Goal: Information Seeking & Learning: Learn about a topic

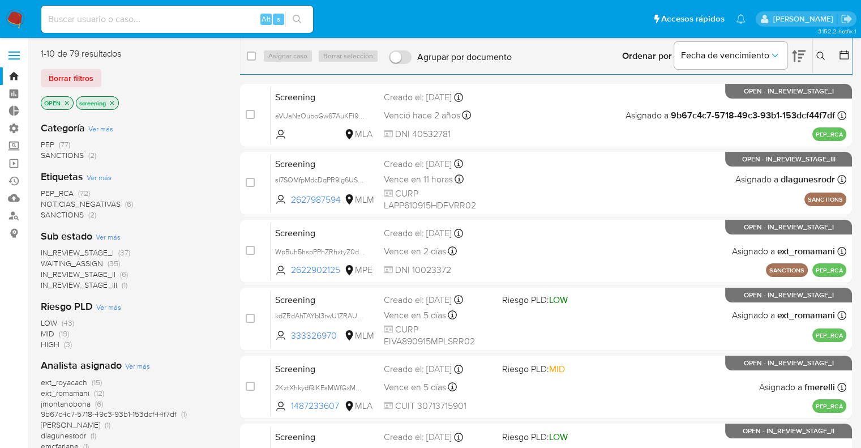
click at [48, 63] on div "1-10 de 79 resultados Borrar filtros OPEN screening" at bounding box center [131, 80] width 181 height 65
click at [28, 88] on main "3.152.2-hotfix-1" at bounding box center [430, 403] width 861 height 807
click at [612, 8] on ul "Pausado Ver notificaciones Alt s Accesos rápidos Presiona las siguientes teclas…" at bounding box center [394, 19] width 716 height 28
click at [102, 70] on div "Borrar filtros" at bounding box center [131, 78] width 181 height 18
click at [625, 18] on ul "Pausado Ver notificaciones Alt s Accesos rápidos Presiona las siguientes teclas…" at bounding box center [394, 19] width 716 height 28
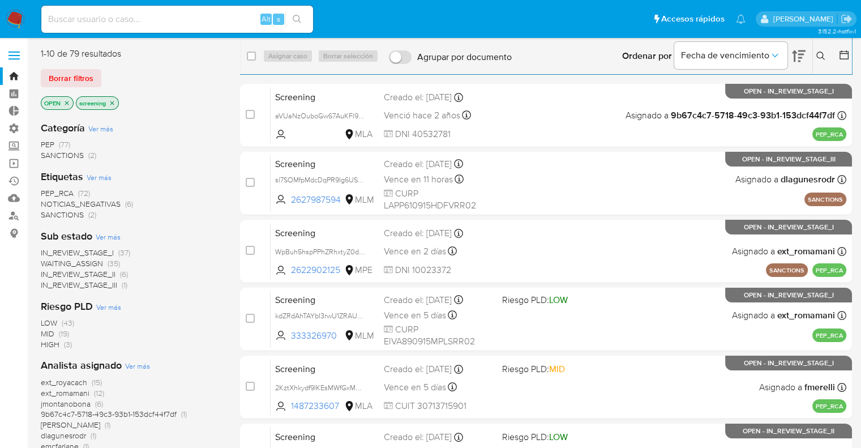
click at [39, 75] on main "3.152.2-hotfix-1" at bounding box center [430, 403] width 861 height 807
click at [613, 20] on ul "Pausado Ver notificaciones Alt s Accesos rápidos Presiona las siguientes teclas…" at bounding box center [394, 19] width 716 height 28
click at [621, 18] on ul "Pausado Ver notificaciones Alt s Accesos rápidos Presiona las siguientes teclas…" at bounding box center [394, 19] width 716 height 28
click at [166, 24] on input at bounding box center [177, 19] width 272 height 15
type input "[EMAIL_ADDRESS][DOMAIN_NAME]"
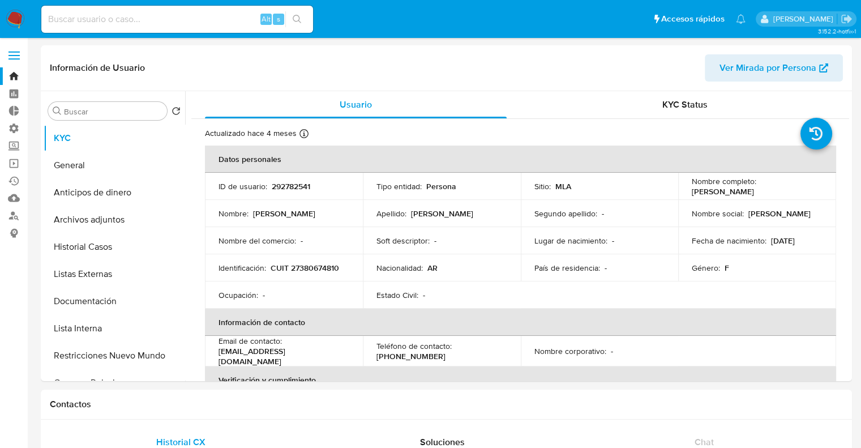
select select "10"
click at [118, 156] on button "General" at bounding box center [110, 165] width 133 height 27
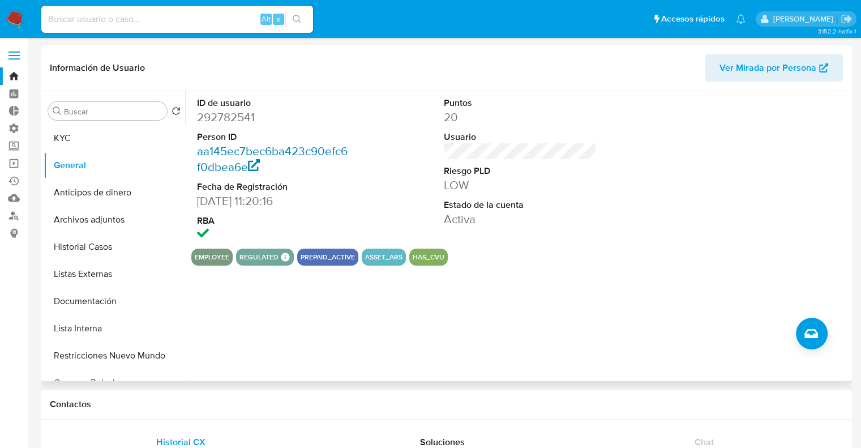
click at [203, 155] on link "aa145ec7bec6ba423c90efc6f0dbea6e" at bounding box center [272, 159] width 151 height 32
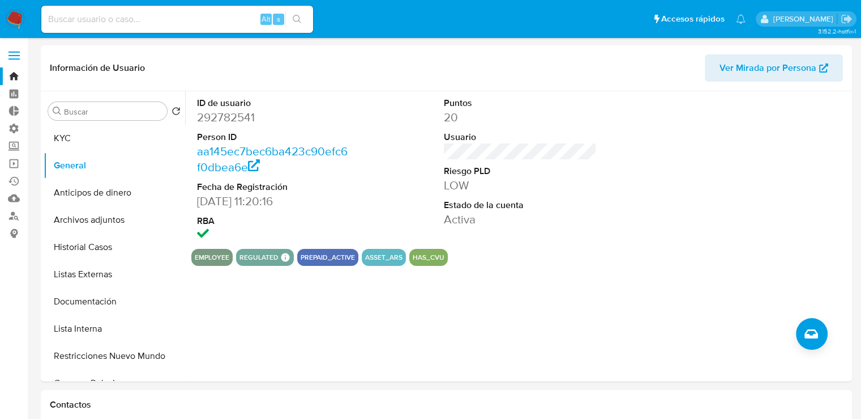
click at [20, 15] on img at bounding box center [15, 19] width 19 height 19
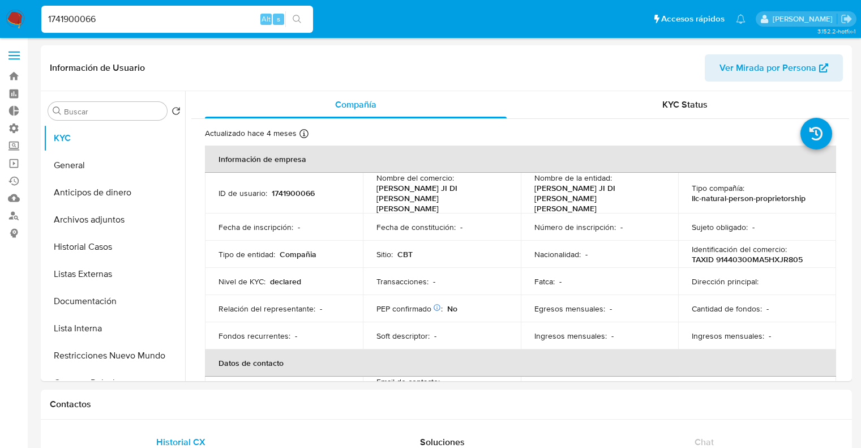
select select "10"
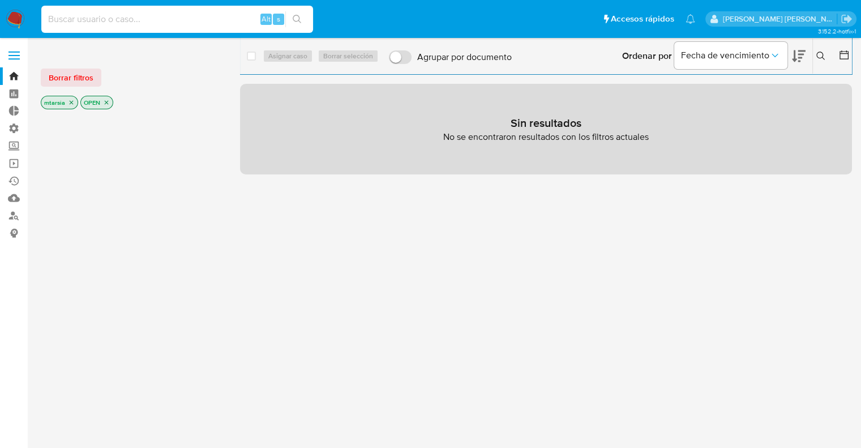
click at [188, 20] on input at bounding box center [177, 19] width 272 height 15
paste input "2629071552"
type input "2629071552"
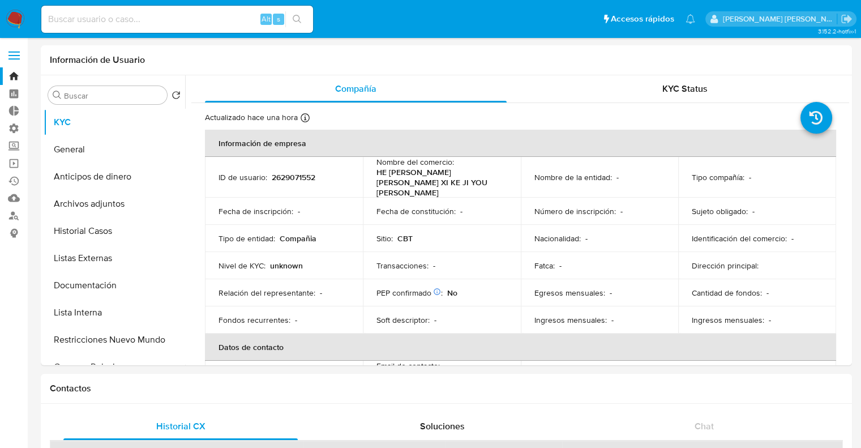
select select "10"
paste input "2621313857"
click at [236, 22] on input at bounding box center [177, 19] width 272 height 15
type input "2621313857"
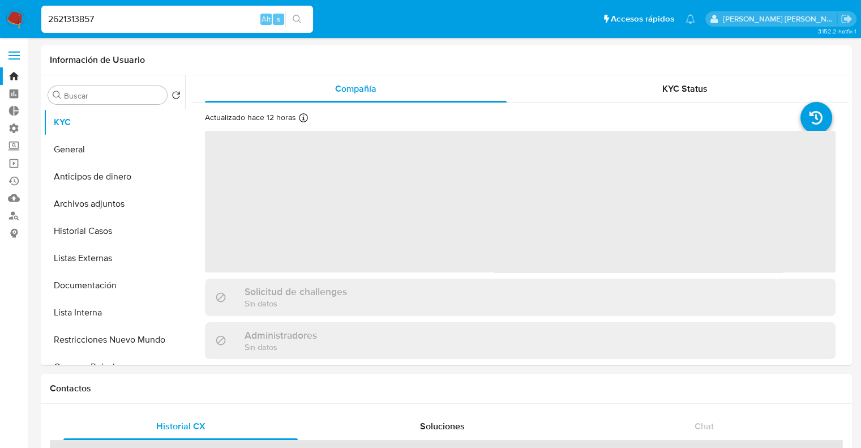
select select "10"
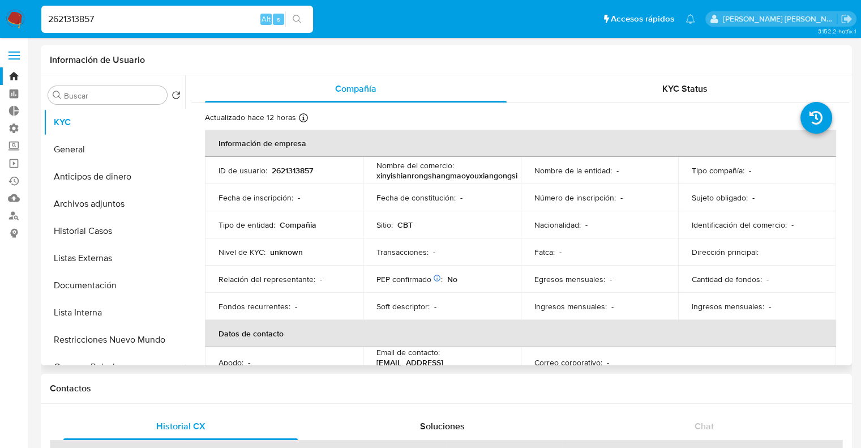
drag, startPoint x: 849, startPoint y: 167, endPoint x: 847, endPoint y: 203, distance: 36.3
click at [847, 203] on div "Buscar Volver al orden por defecto KYC General Anticipos de dinero Archivos adj…" at bounding box center [447, 220] width 812 height 290
click at [227, 15] on input "2621313857" at bounding box center [177, 19] width 272 height 15
paste input "593546143"
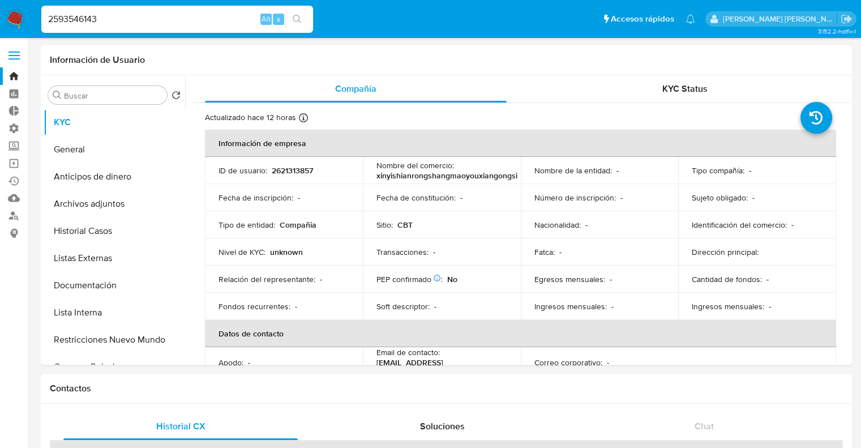
type input "2593546143"
select select "10"
click at [234, 23] on input "2593546143" at bounding box center [177, 19] width 272 height 15
paste input "2559508545"
type input "2"
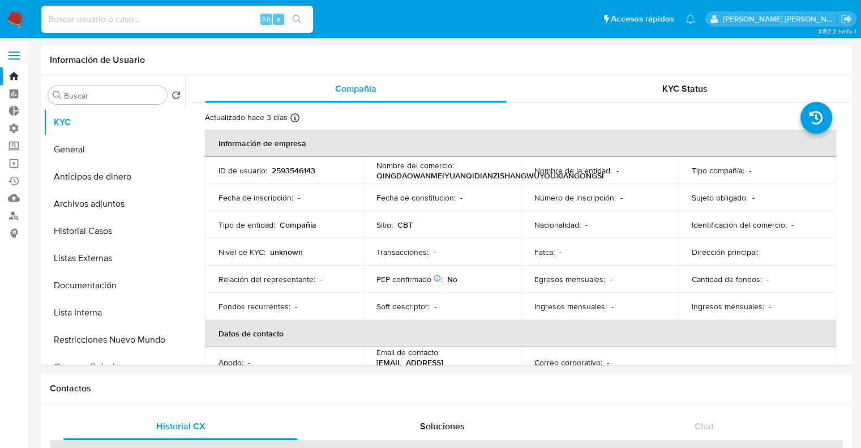
paste input "2559508545"
type input "2559508545"
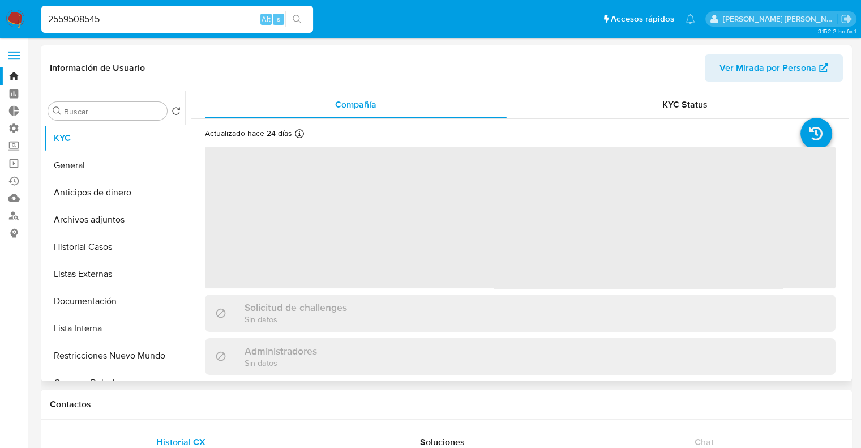
select select "10"
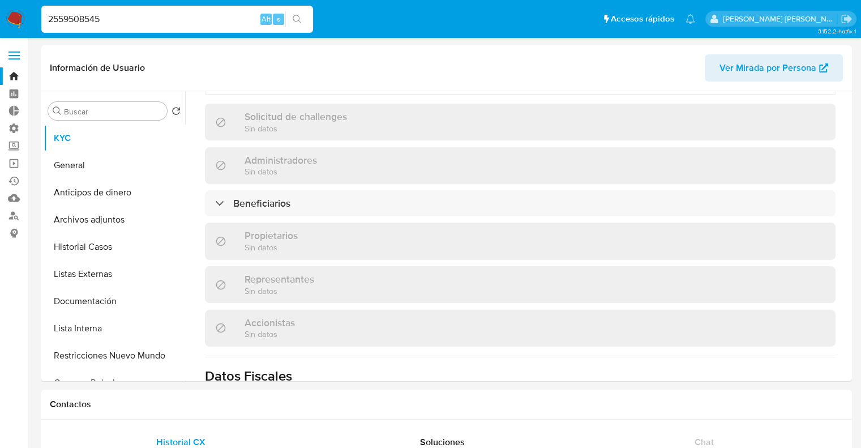
scroll to position [456, 0]
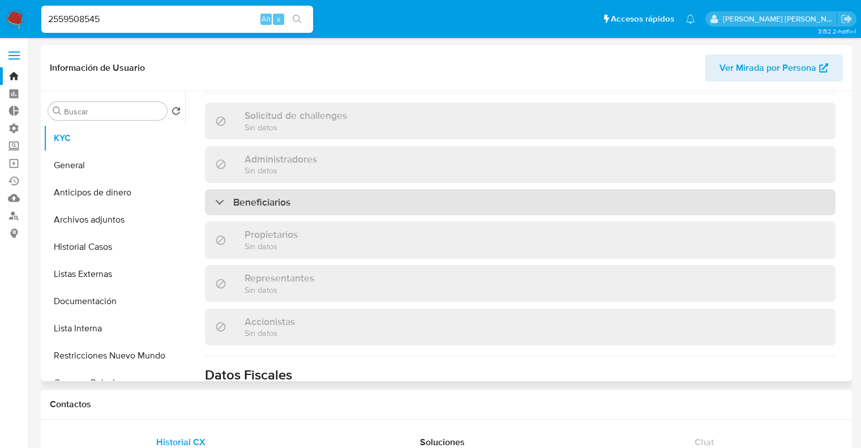
click at [792, 189] on div "Beneficiarios" at bounding box center [520, 202] width 631 height 26
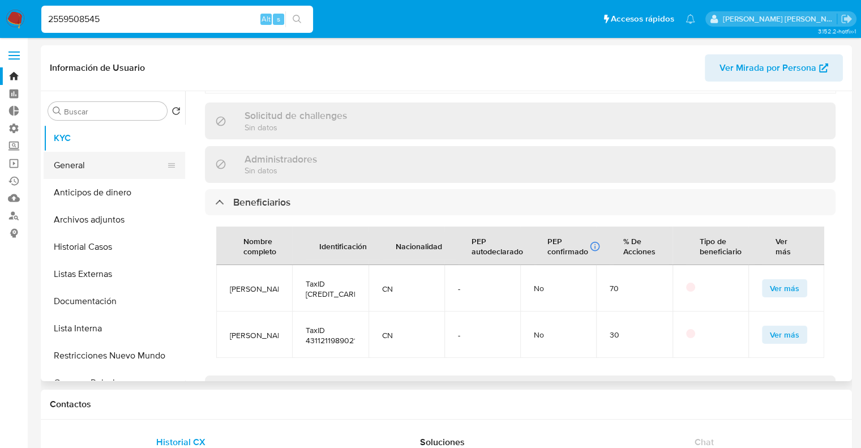
click at [82, 160] on button "General" at bounding box center [110, 165] width 133 height 27
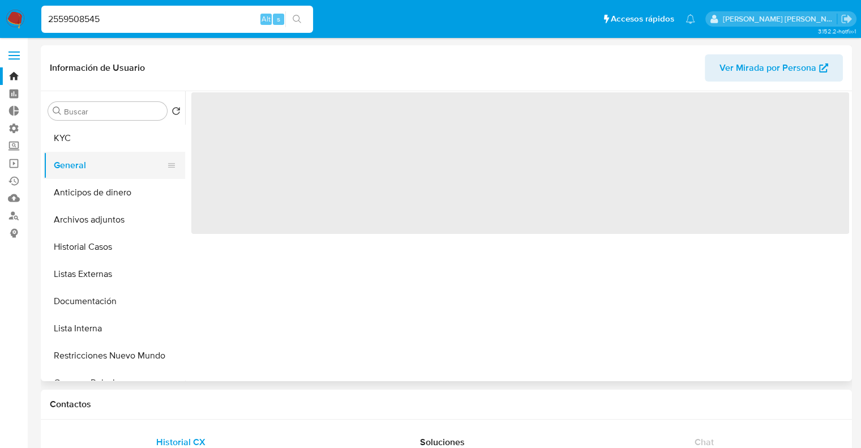
scroll to position [0, 0]
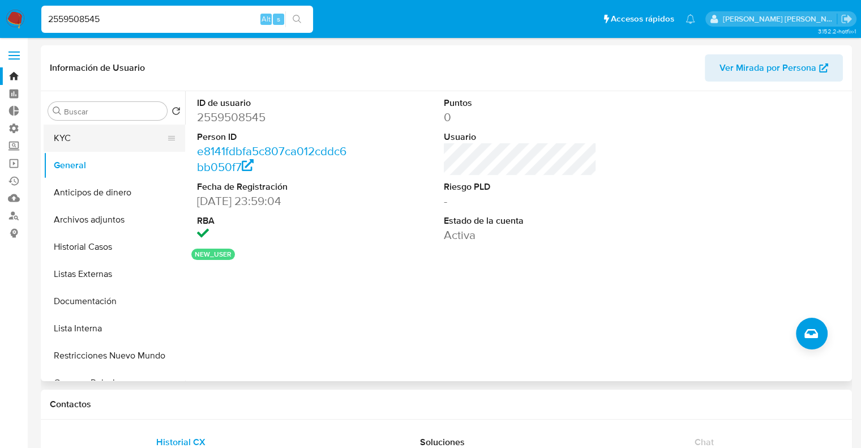
click at [103, 143] on button "KYC" at bounding box center [110, 138] width 133 height 27
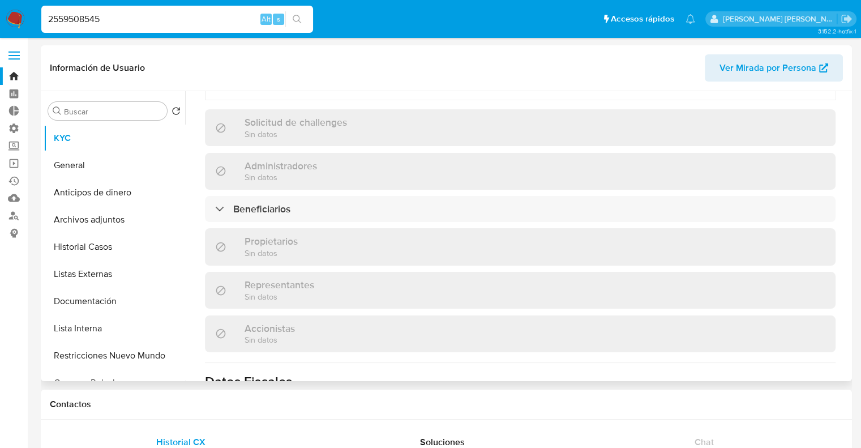
scroll to position [454, 0]
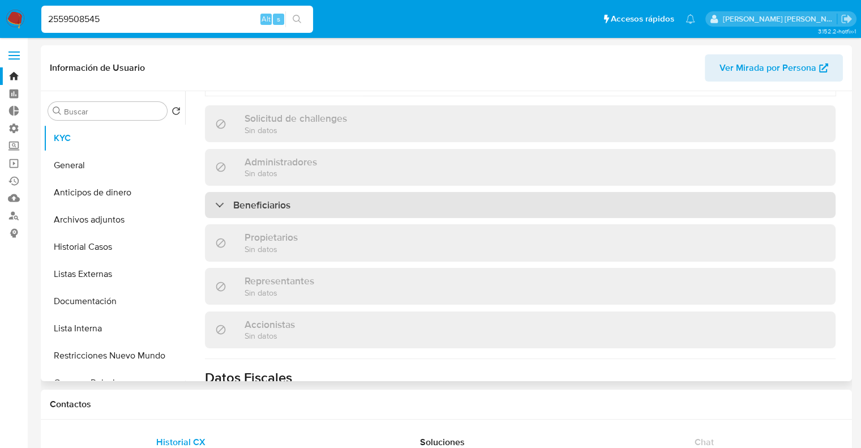
click at [804, 199] on div "Beneficiarios" at bounding box center [520, 205] width 631 height 26
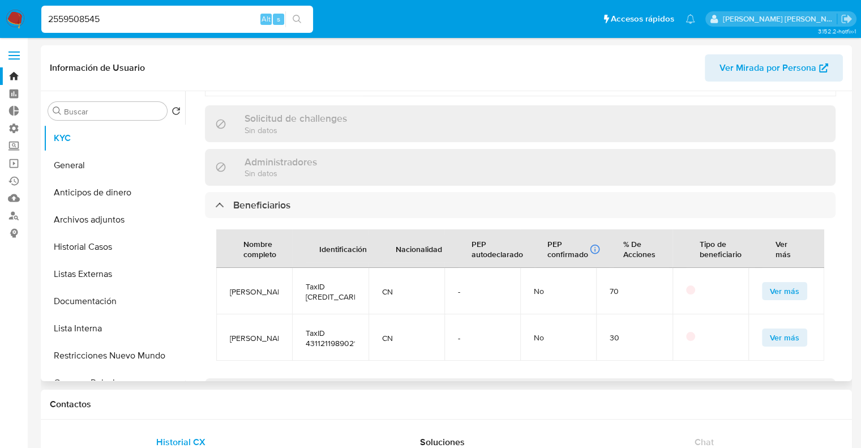
click at [770, 283] on span "Ver más" at bounding box center [784, 291] width 29 height 16
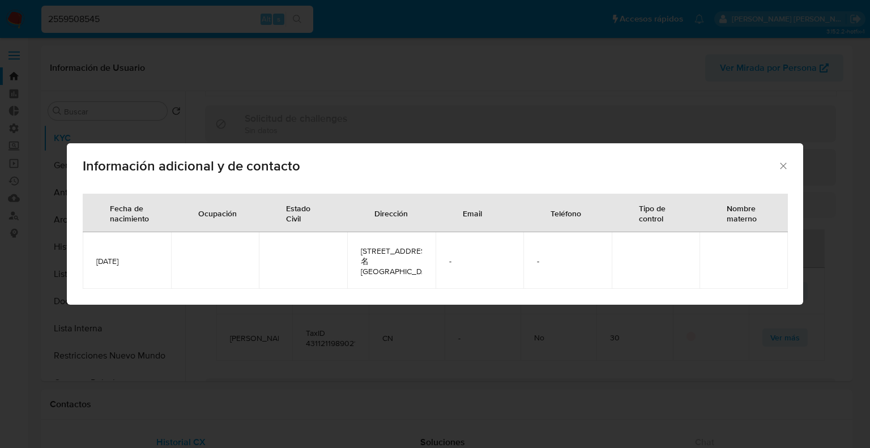
click at [783, 164] on icon "Cerrar" at bounding box center [783, 165] width 11 height 11
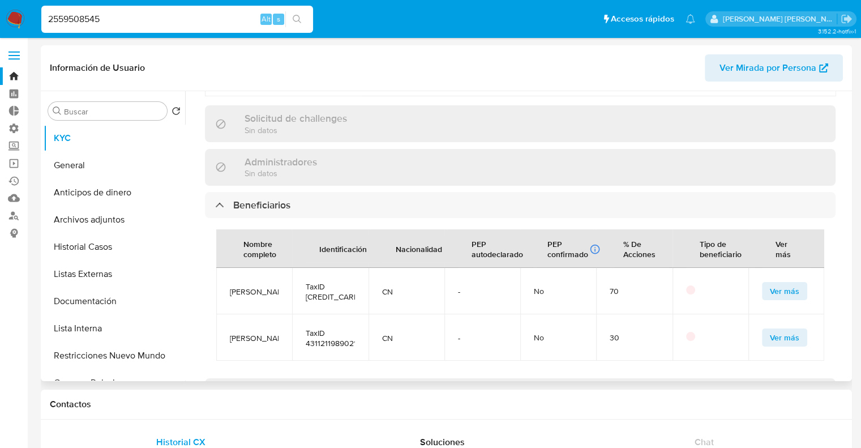
click at [770, 330] on span "Ver más" at bounding box center [784, 338] width 29 height 16
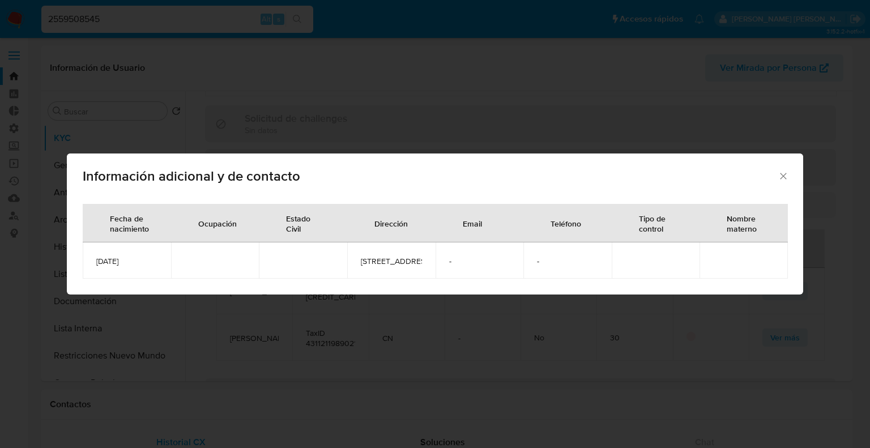
click at [782, 170] on icon "Cerrar" at bounding box center [783, 175] width 11 height 11
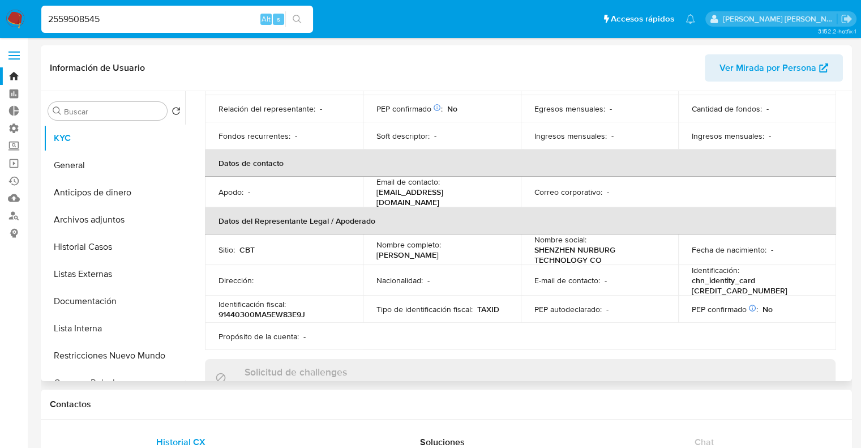
scroll to position [0, 0]
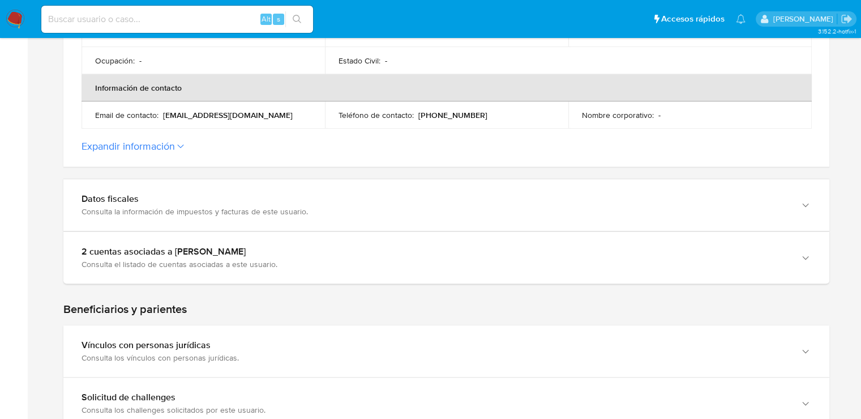
scroll to position [391, 0]
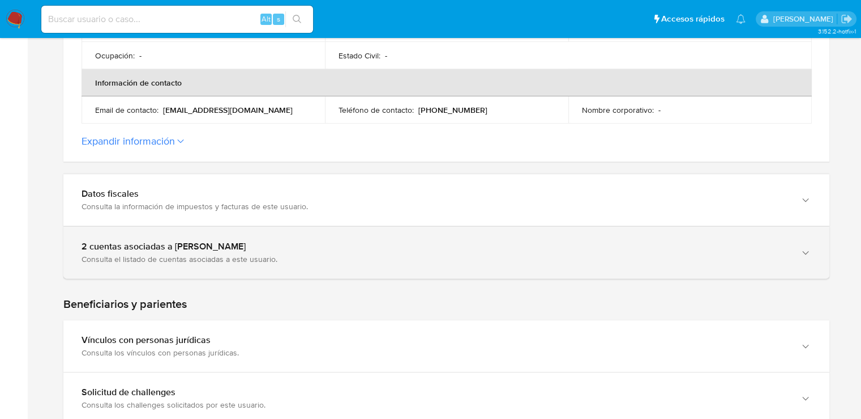
click at [383, 271] on div "2 cuentas asociadas a [PERSON_NAME] Consulta el listado de cuentas asociadas a …" at bounding box center [446, 253] width 766 height 52
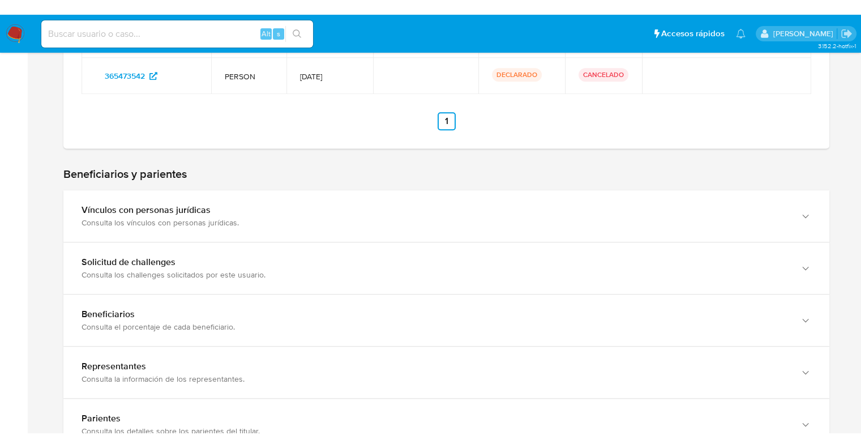
scroll to position [725, 0]
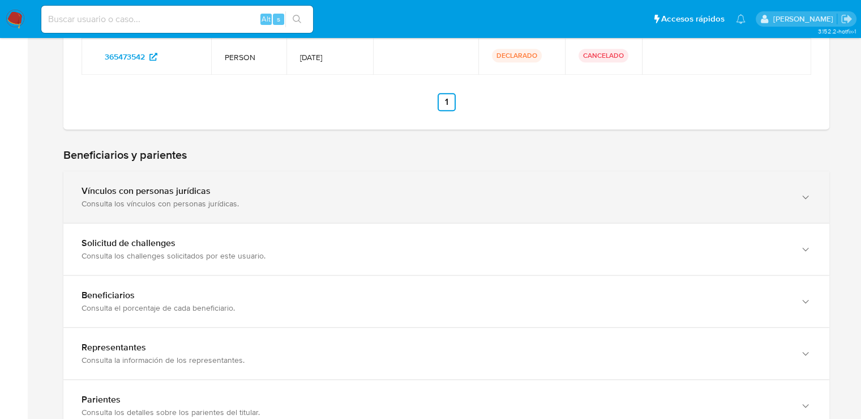
click at [805, 205] on div "button" at bounding box center [805, 196] width 14 height 23
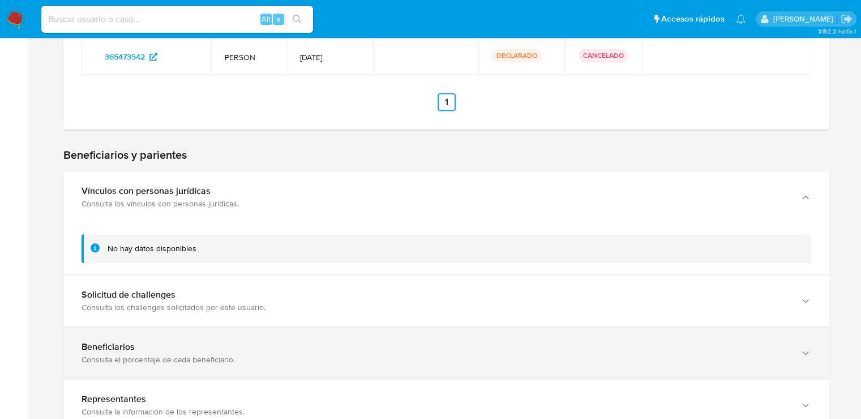
click at [353, 342] on div "Beneficiarios" at bounding box center [435, 346] width 707 height 11
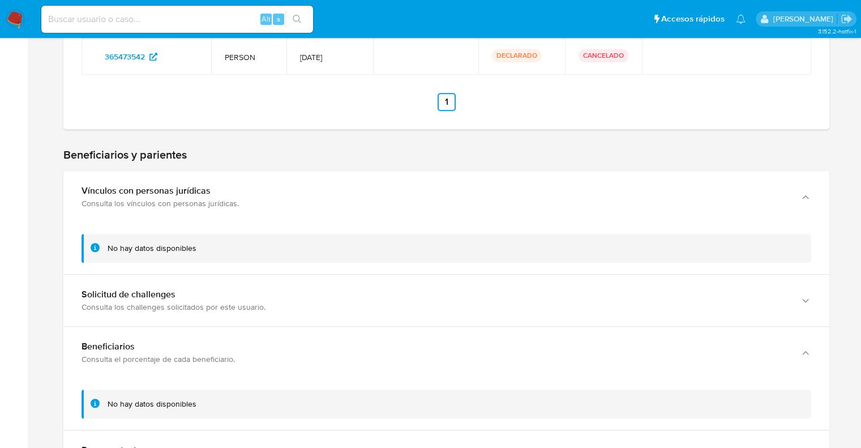
click at [20, 19] on img at bounding box center [15, 19] width 19 height 19
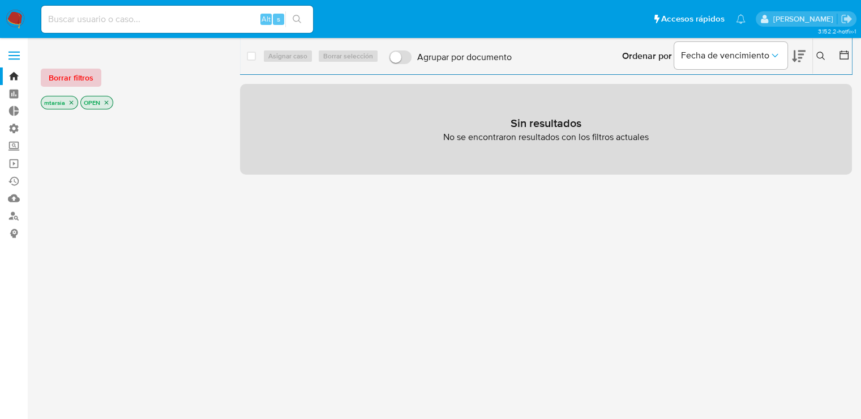
click at [96, 81] on button "Borrar filtros" at bounding box center [71, 78] width 61 height 18
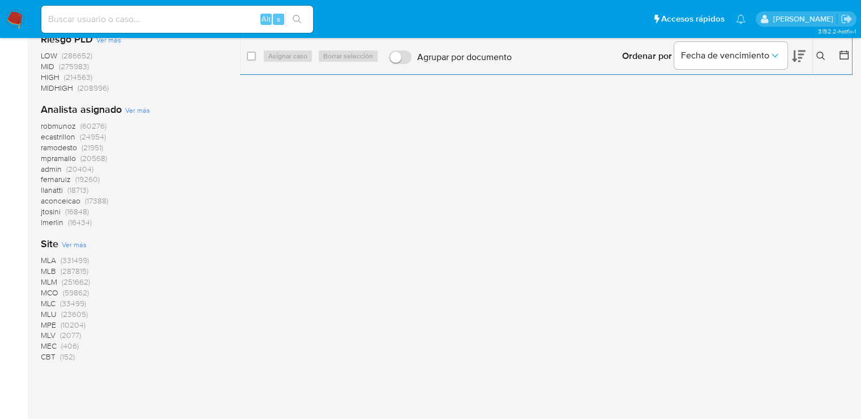
scroll to position [785, 0]
click at [57, 255] on span "MLA (331499)" at bounding box center [65, 257] width 48 height 11
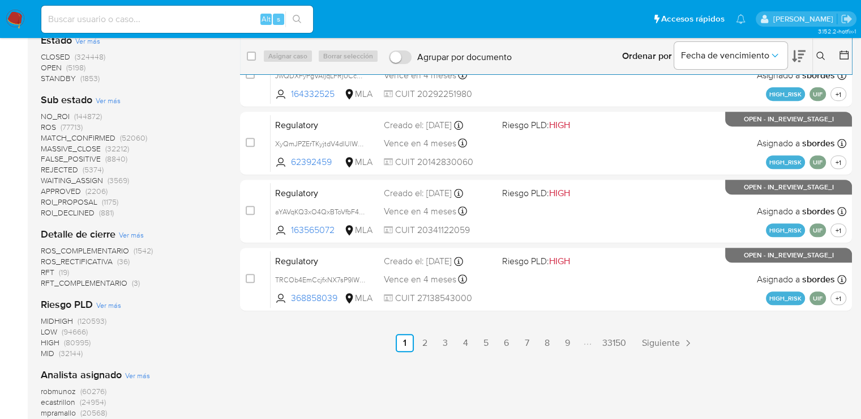
scroll to position [450, 0]
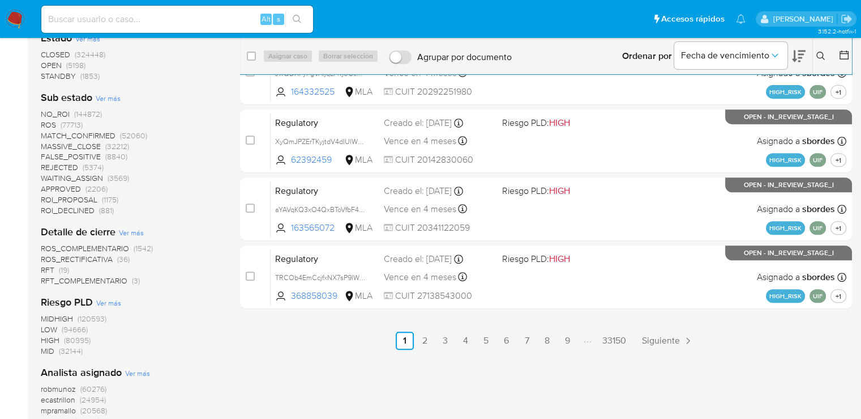
click at [486, 346] on link "5" at bounding box center [486, 340] width 18 height 18
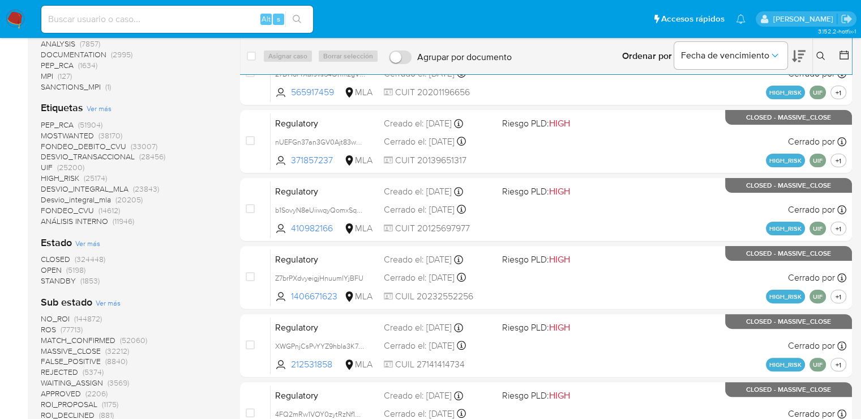
scroll to position [306, 0]
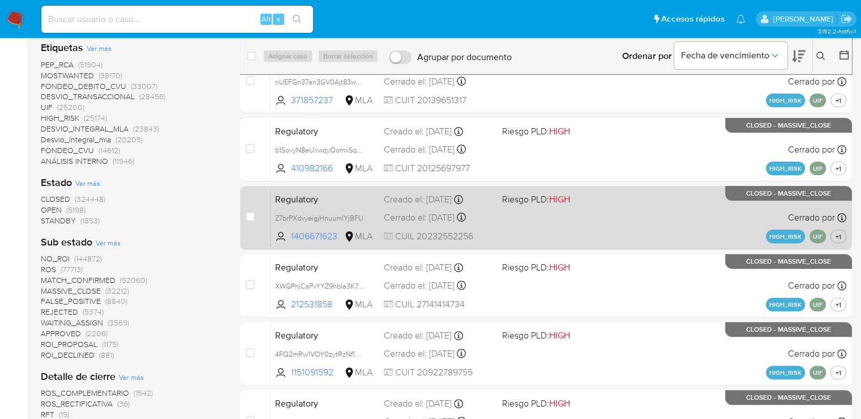
click at [581, 217] on div "Regulatory Z7brPXdvyeigjHnuumlYjBFU 1406671623 MLA Riesgo PLD: HIGH Creado el: …" at bounding box center [559, 217] width 576 height 57
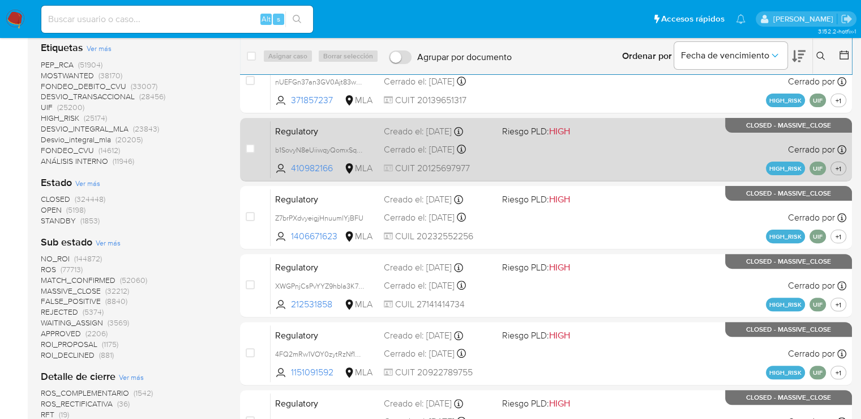
click at [326, 130] on span "Regulatory" at bounding box center [325, 130] width 100 height 15
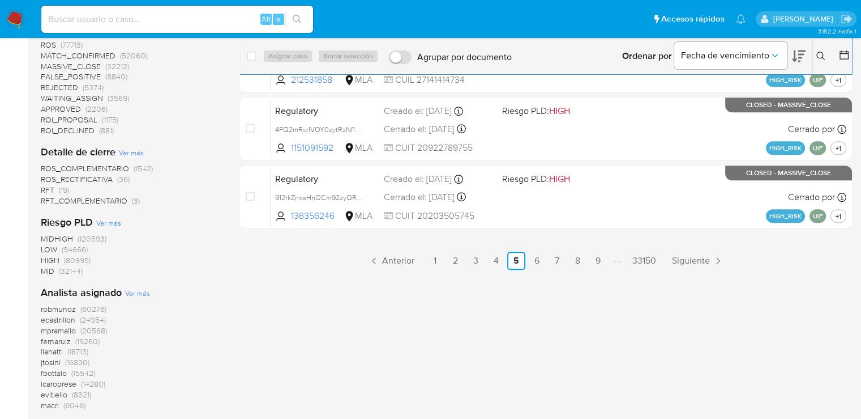
scroll to position [584, 0]
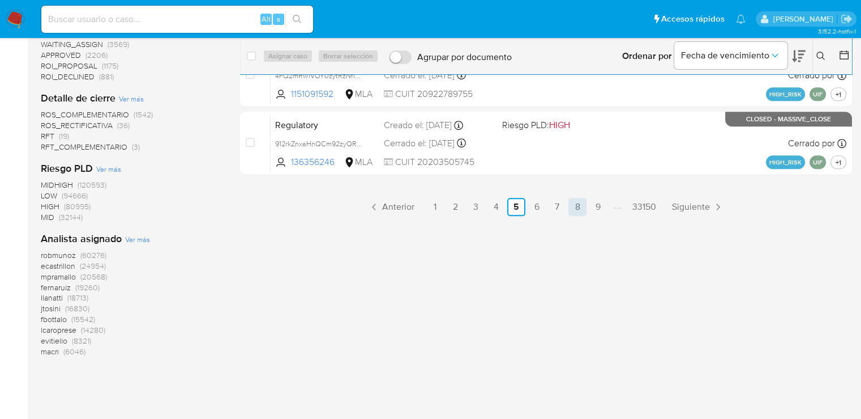
click at [579, 207] on link "8" at bounding box center [578, 207] width 18 height 18
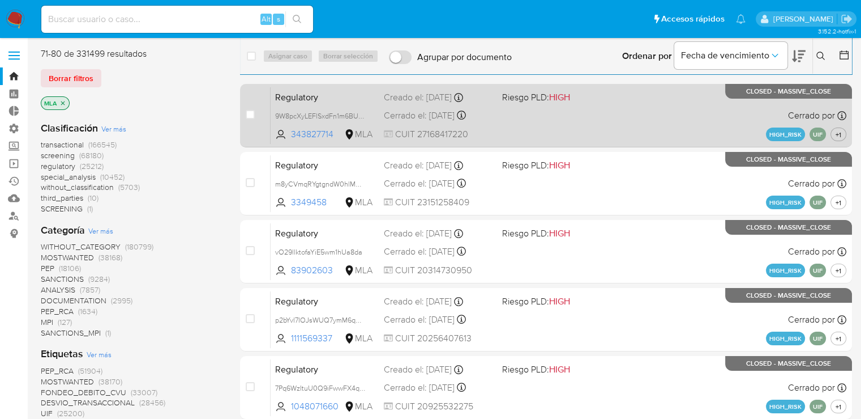
click at [337, 97] on span "Regulatory" at bounding box center [325, 96] width 100 height 15
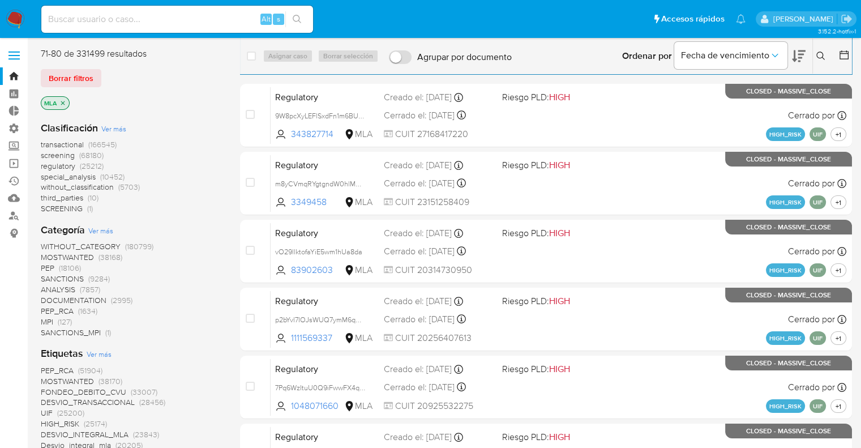
click at [17, 15] on img at bounding box center [15, 19] width 19 height 19
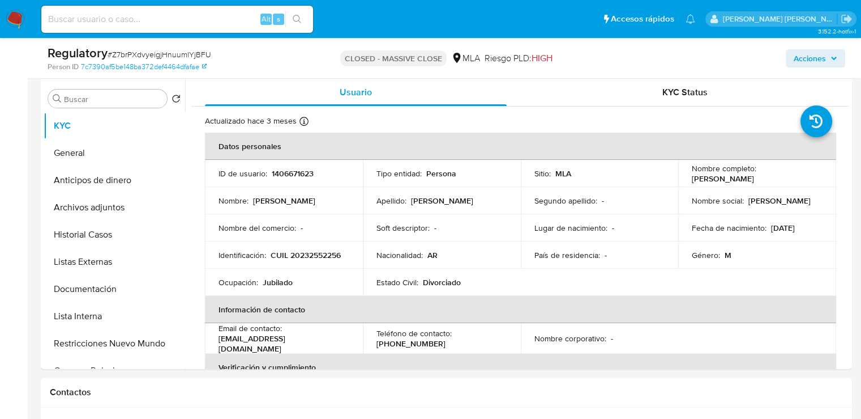
scroll to position [215, 0]
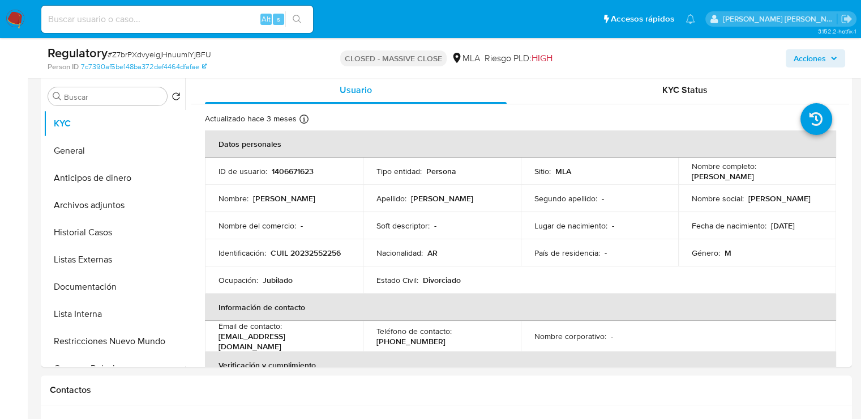
select select "10"
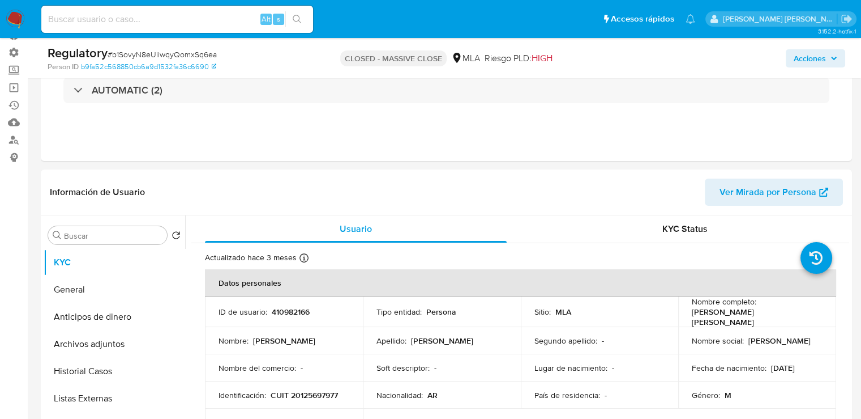
scroll to position [104, 0]
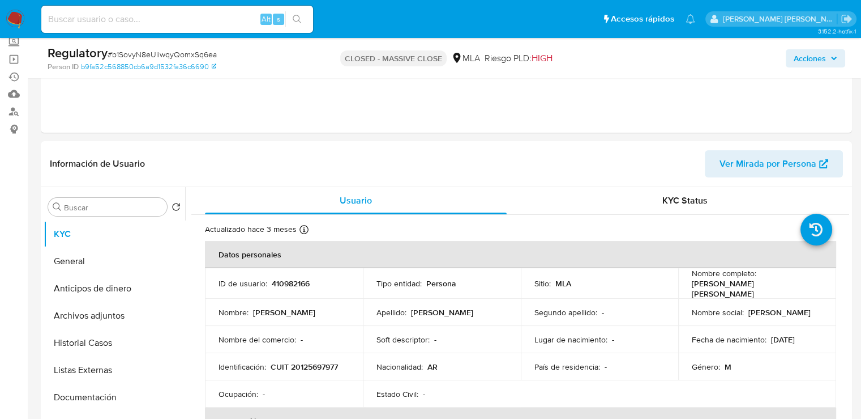
select select "10"
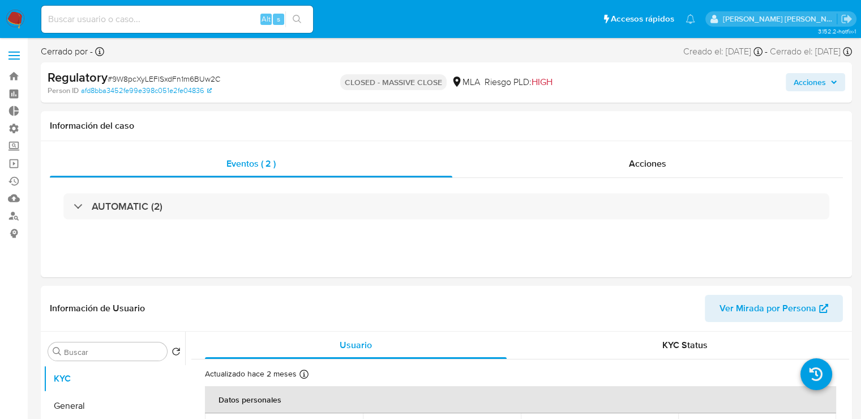
select select "10"
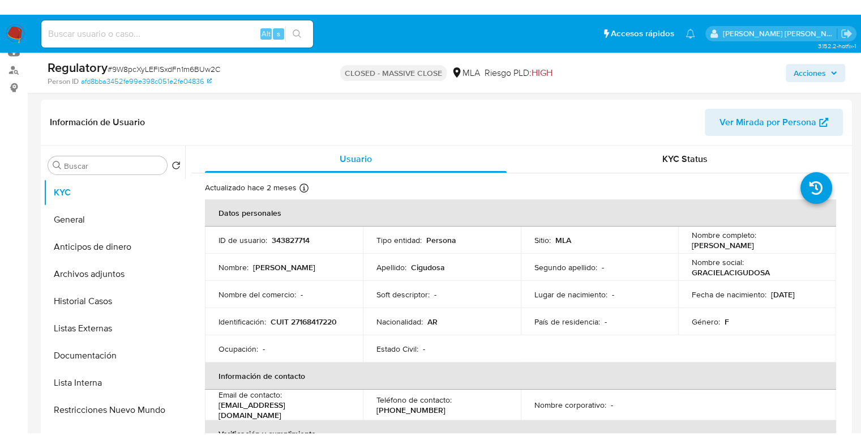
scroll to position [200, 0]
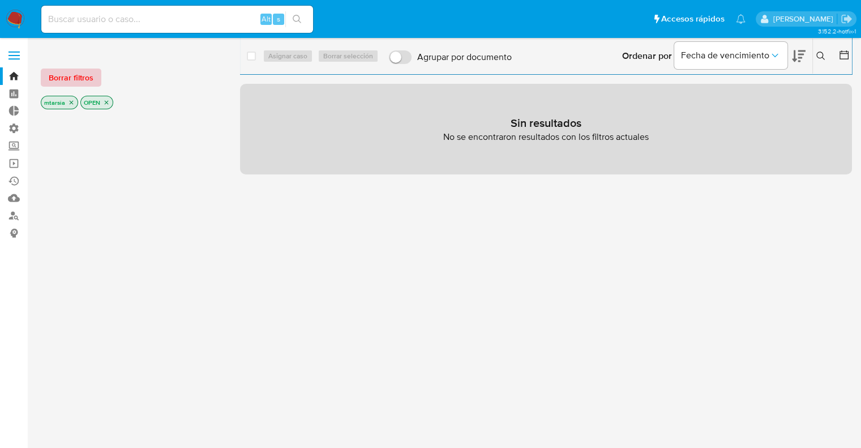
click at [96, 79] on button "Borrar filtros" at bounding box center [71, 78] width 61 height 18
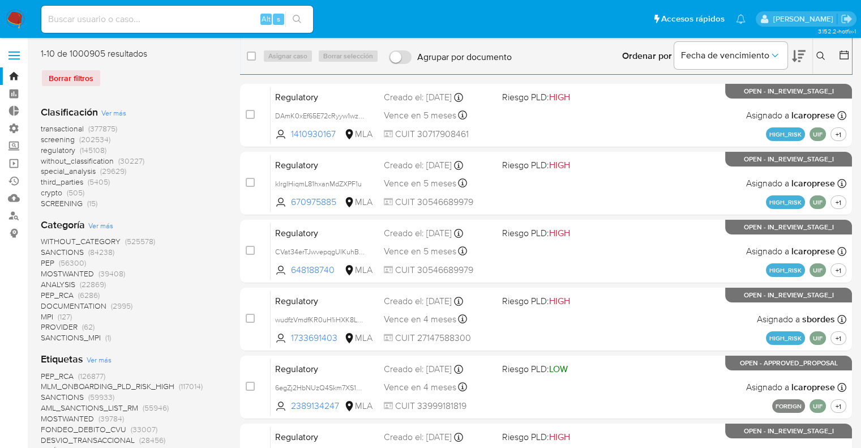
click at [41, 143] on span "screening" at bounding box center [58, 139] width 34 height 11
